Goal: Task Accomplishment & Management: Complete application form

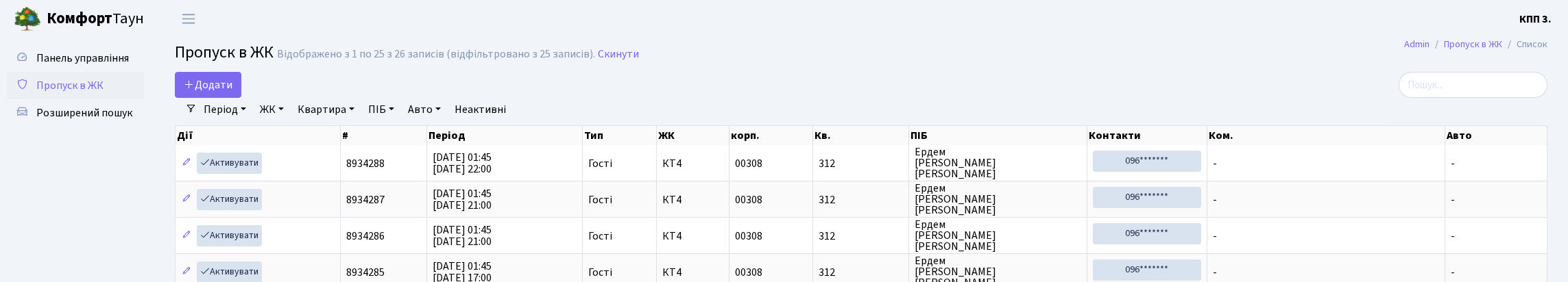
select select "25"
click at [1398, 81] on label at bounding box center [1472, 85] width 149 height 26
click at [1398, 81] on input "search" at bounding box center [1472, 85] width 149 height 26
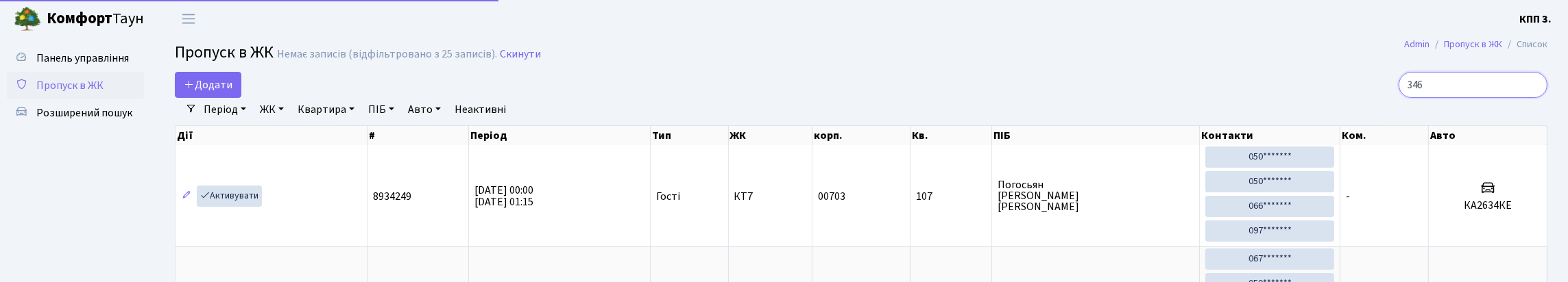
type input "3468"
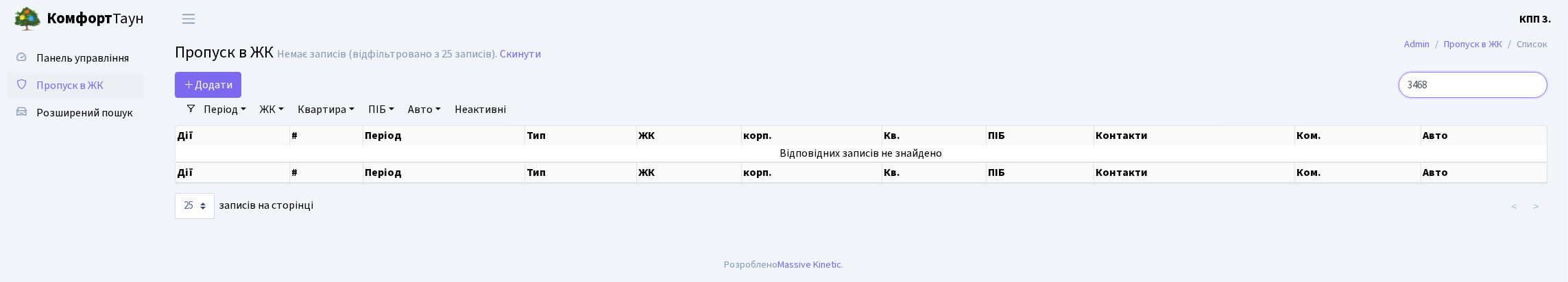
click at [1536, 96] on input "3468" at bounding box center [1472, 85] width 149 height 26
click at [1529, 96] on input "3468" at bounding box center [1472, 85] width 149 height 26
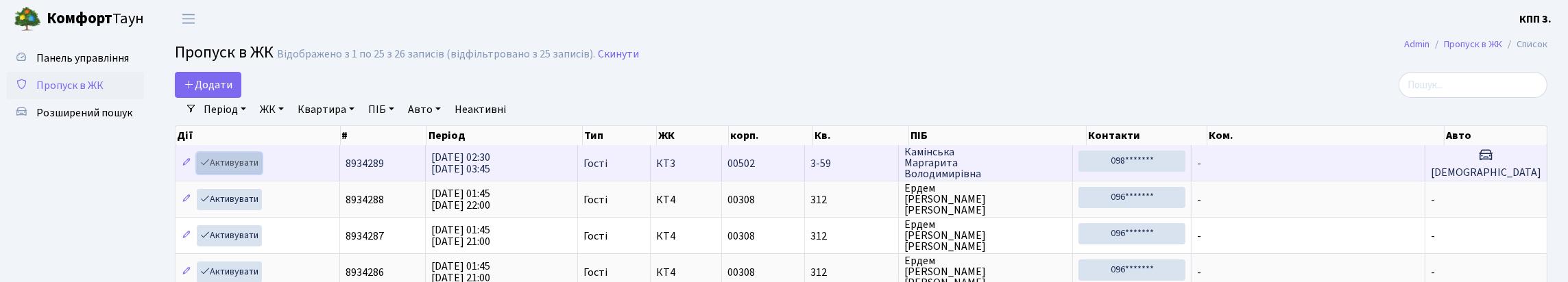
click at [249, 174] on link "Активувати" at bounding box center [229, 163] width 65 height 21
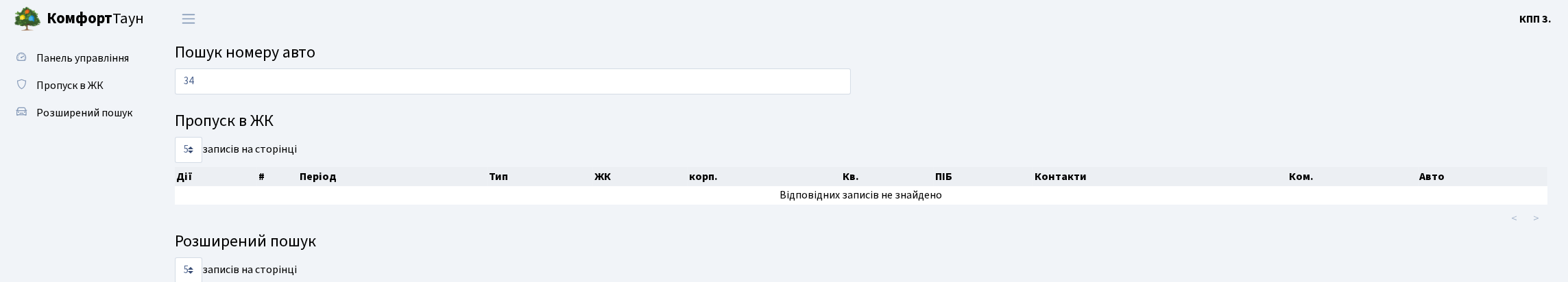
type input "3"
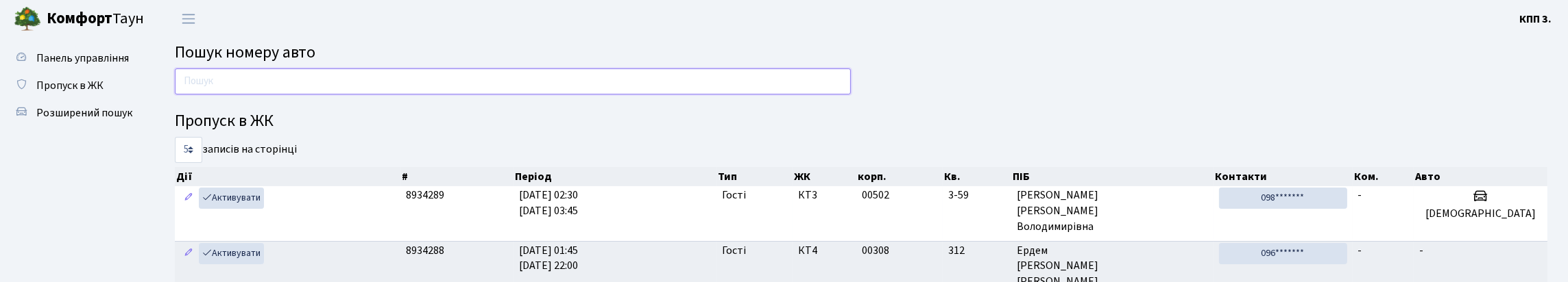
click at [821, 92] on input "text" at bounding box center [512, 81] width 676 height 26
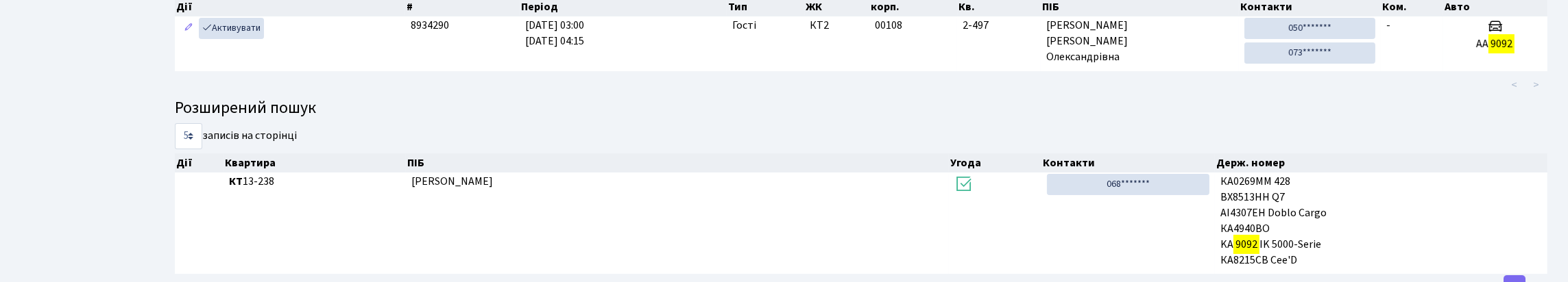
scroll to position [137, 0]
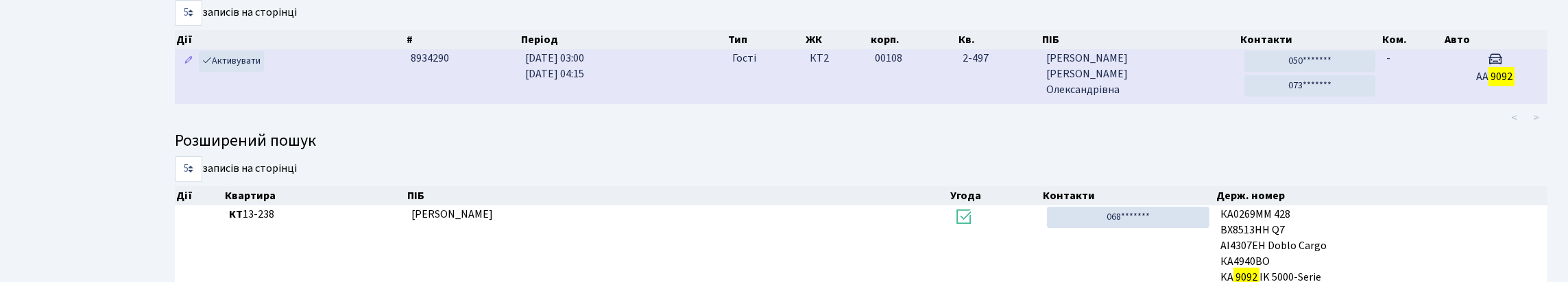
type input "9092"
click at [1197, 98] on span "Маркович Єлізавета Олександрівна" at bounding box center [1140, 74] width 188 height 47
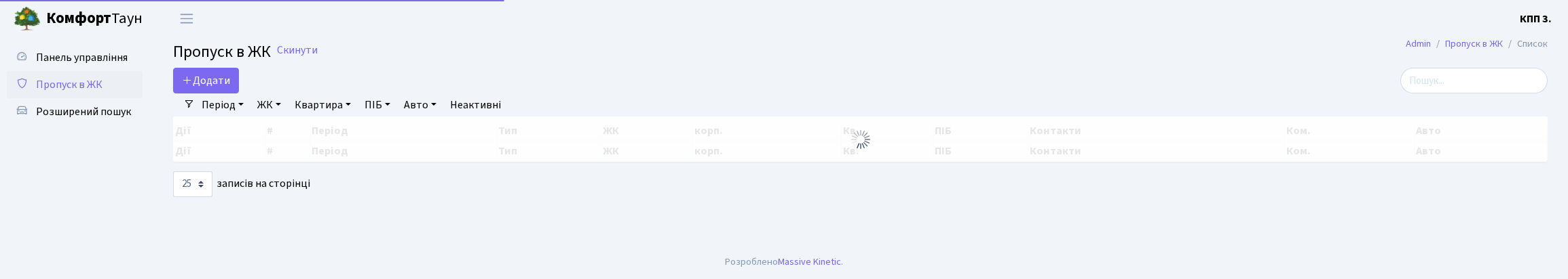
select select "25"
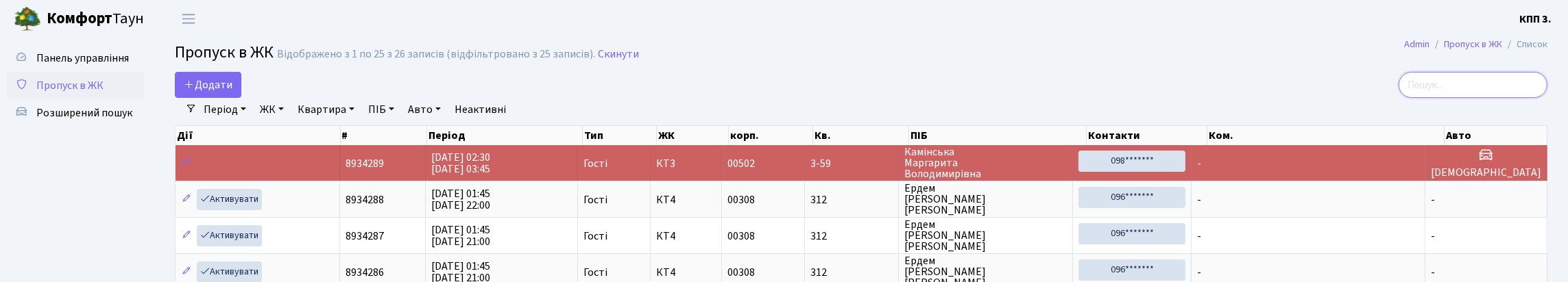
drag, startPoint x: 1507, startPoint y: 113, endPoint x: 1507, endPoint y: 102, distance: 11.0
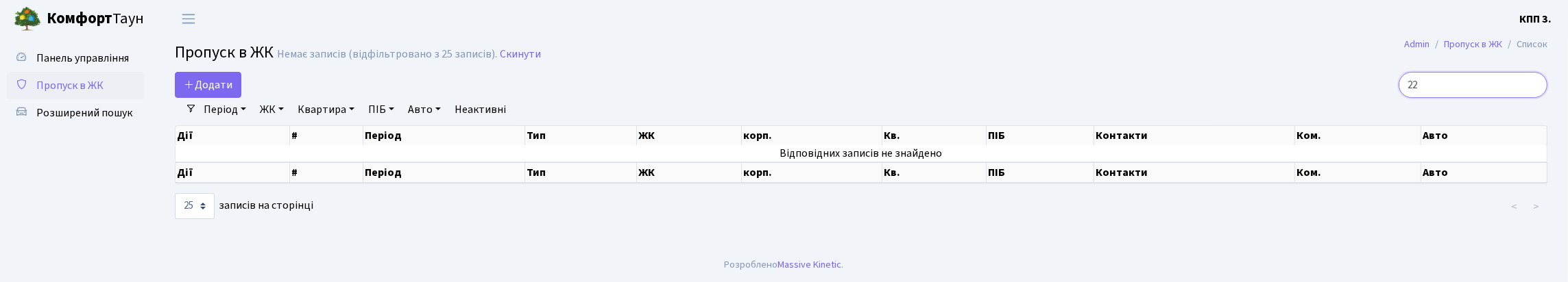
type input "2"
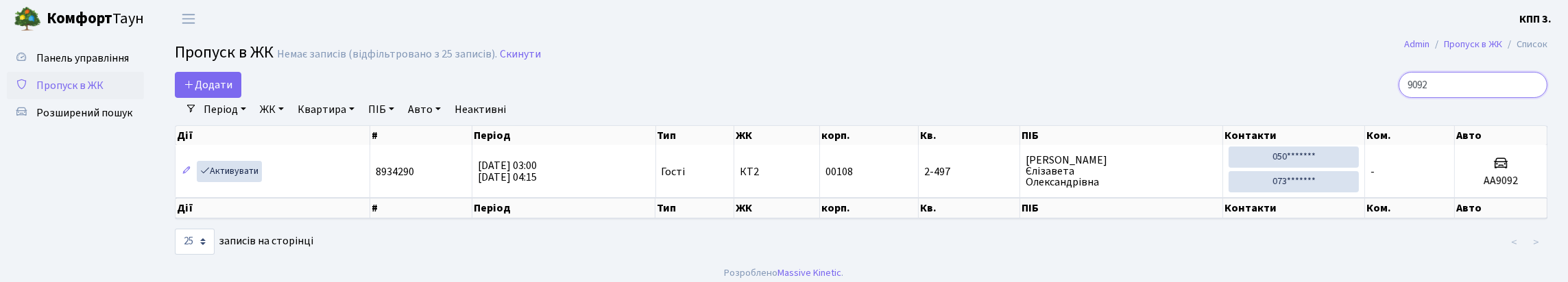
type input "9092"
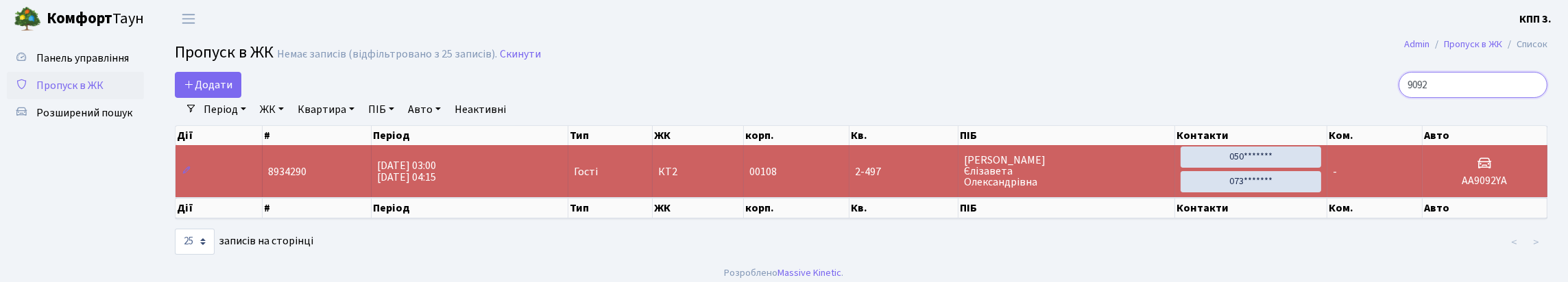
click at [1531, 95] on input "9092" at bounding box center [1472, 85] width 149 height 26
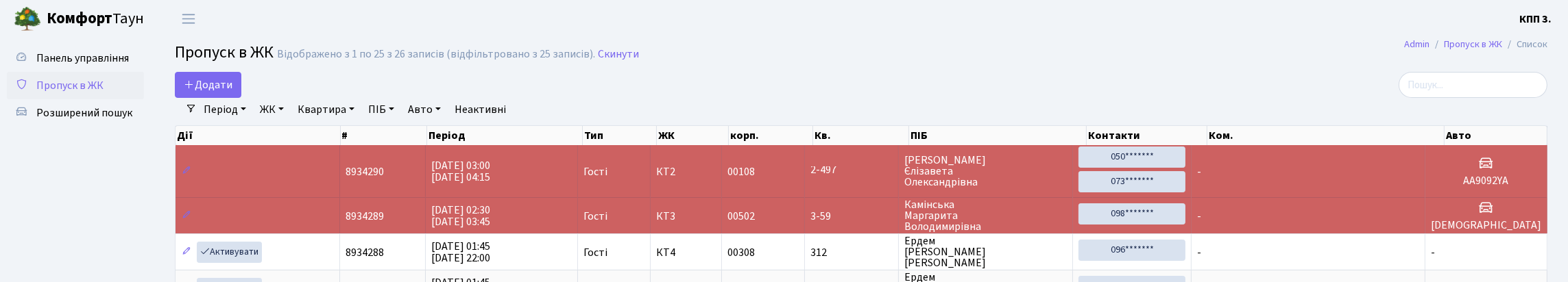
click at [72, 93] on span "Пропуск в ЖК" at bounding box center [70, 85] width 68 height 15
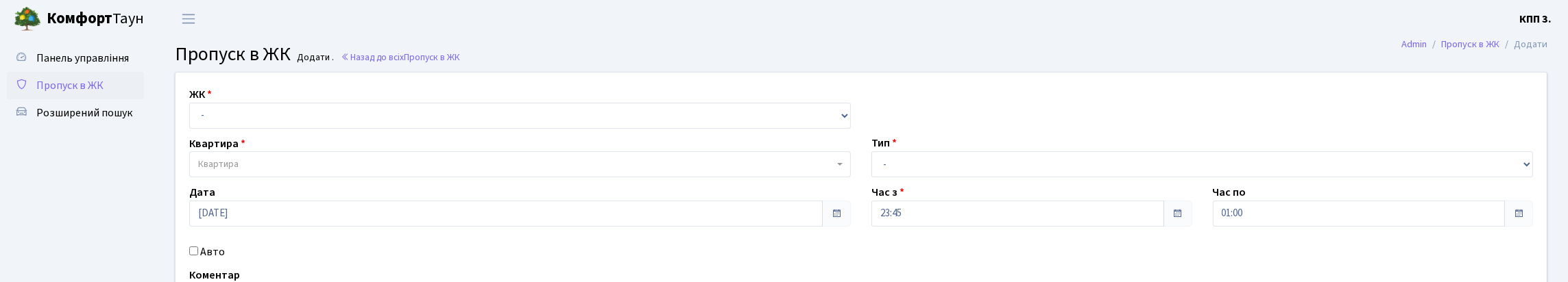
click at [68, 93] on span "Пропуск в ЖК" at bounding box center [70, 85] width 68 height 15
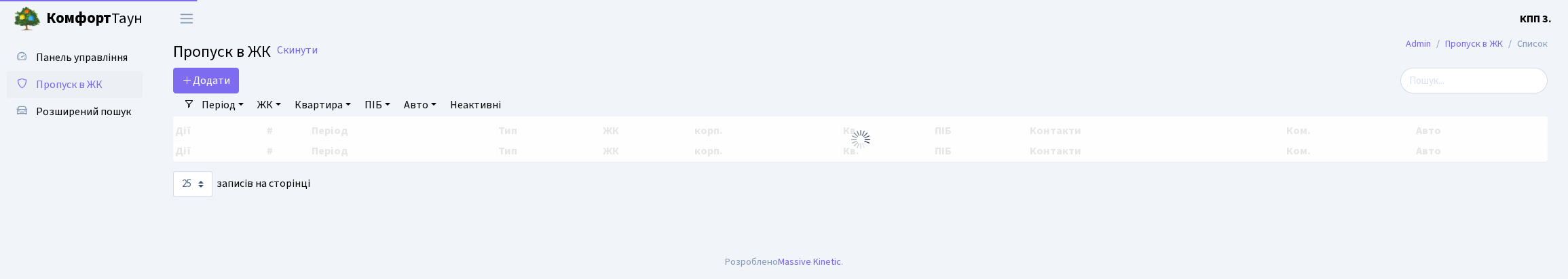
select select "25"
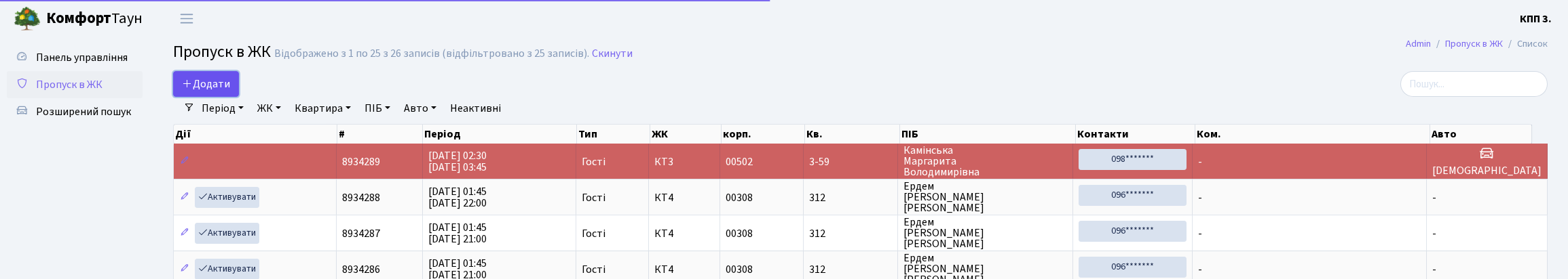
click at [217, 89] on span "Додати" at bounding box center [206, 83] width 49 height 15
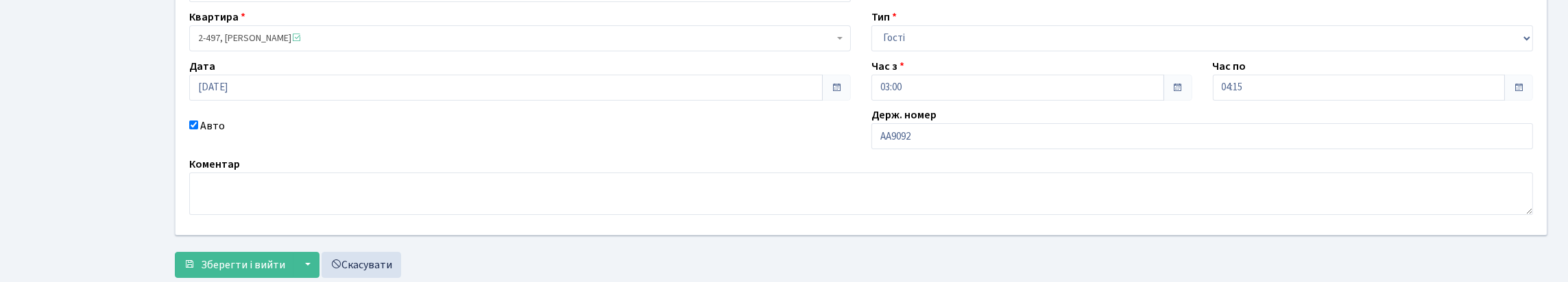
scroll to position [137, 0]
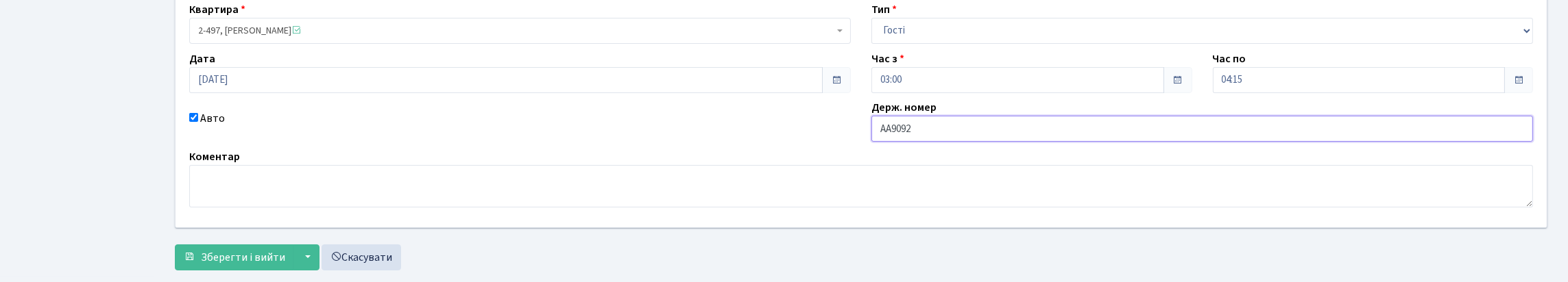
click at [979, 141] on input "AA9092" at bounding box center [1202, 129] width 662 height 26
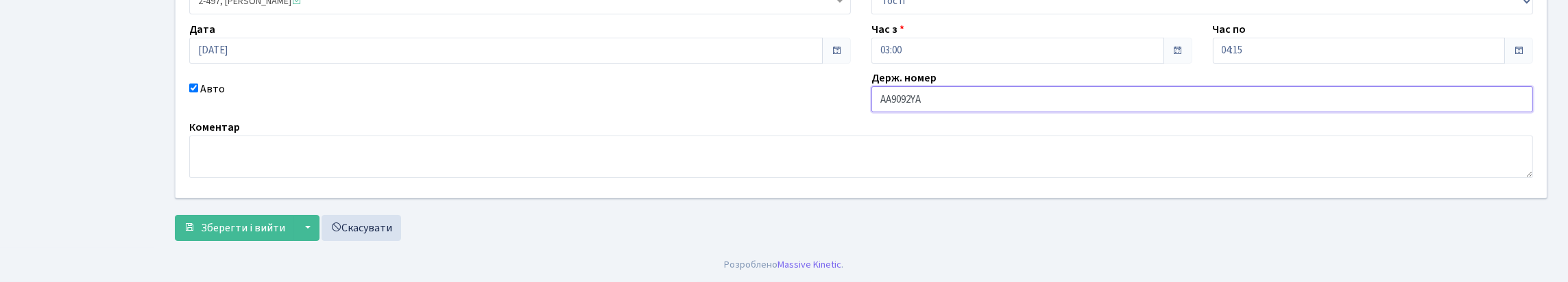
scroll to position [260, 0]
type input "AA9092YA"
click at [240, 221] on span "Зберегти і вийти" at bounding box center [243, 228] width 84 height 15
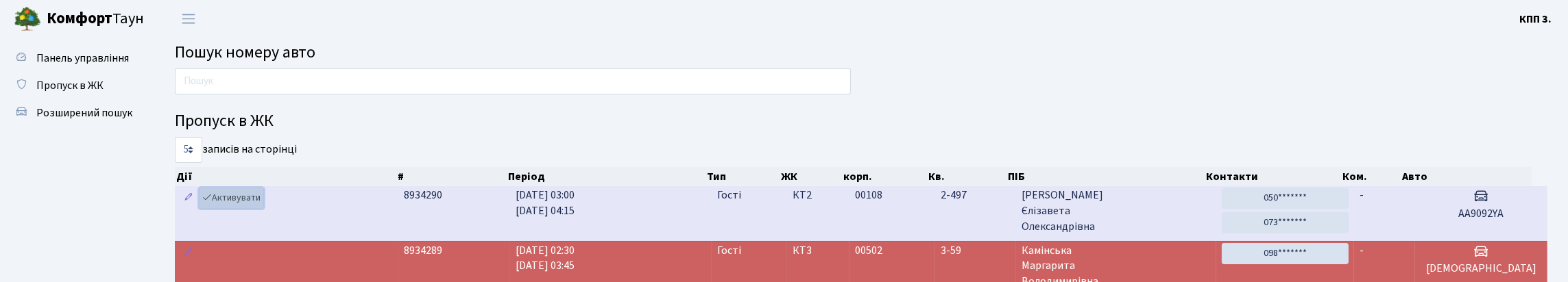
click at [238, 209] on link "Активувати" at bounding box center [231, 198] width 65 height 21
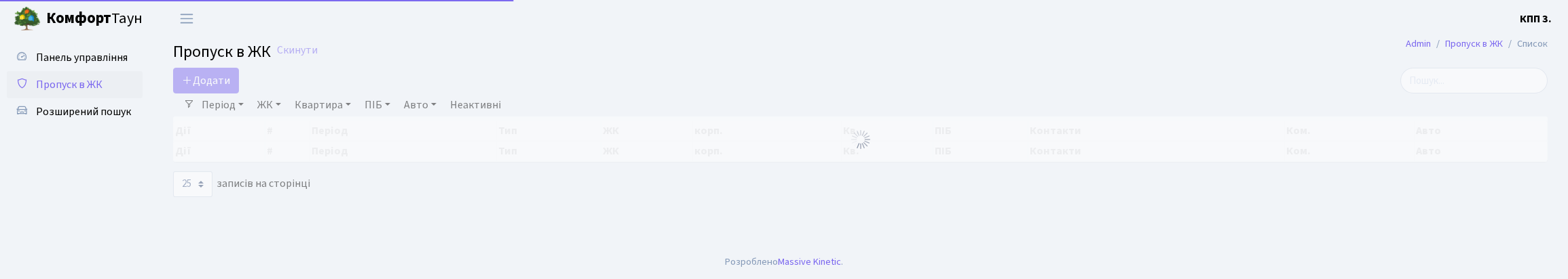
select select "25"
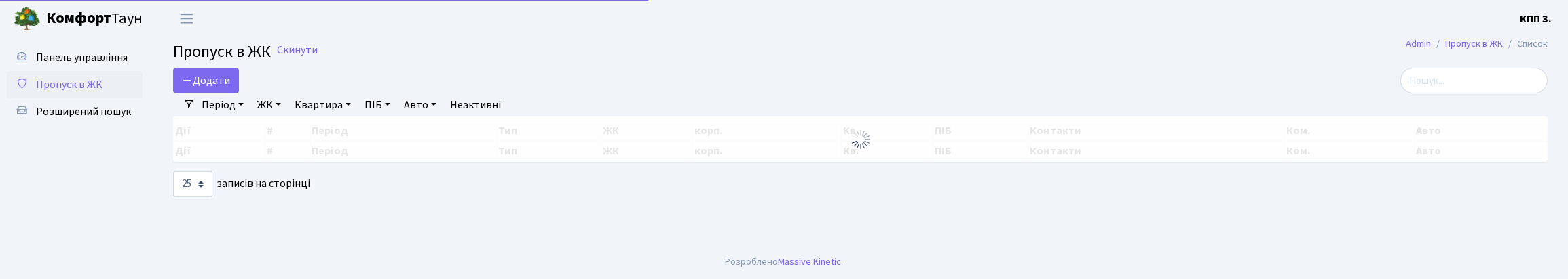
select select "25"
